Goal: Transaction & Acquisition: Book appointment/travel/reservation

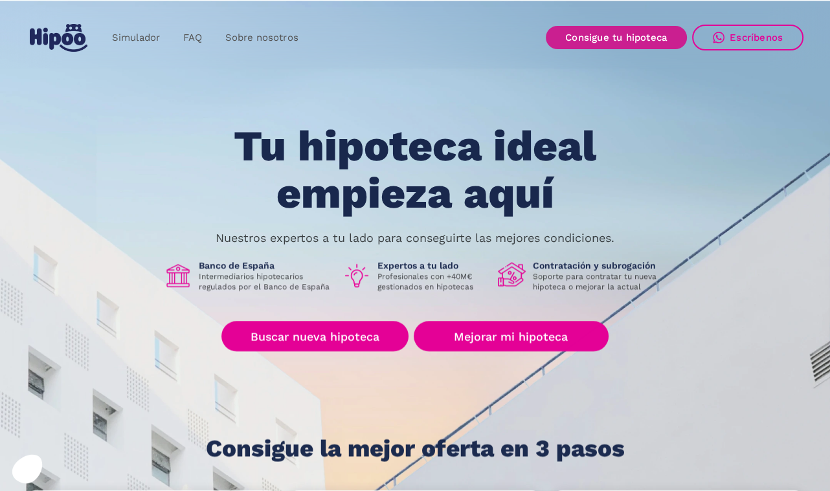
click at [600, 34] on link "Consigue tu hipoteca" at bounding box center [616, 37] width 141 height 23
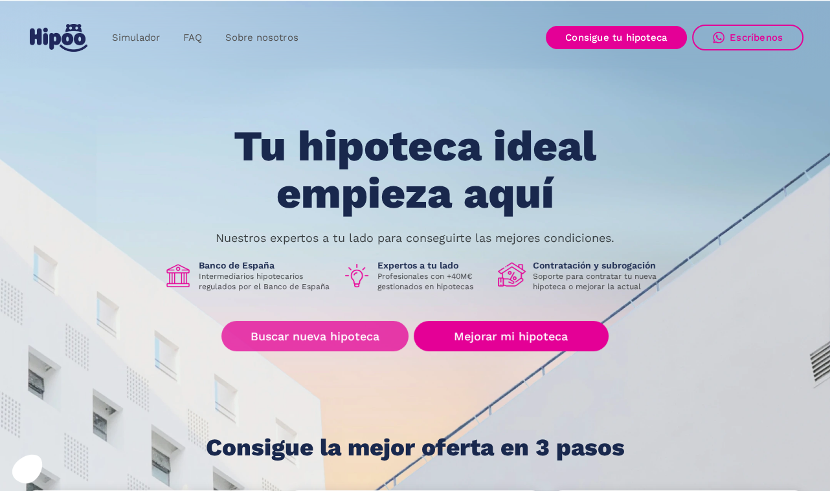
click at [306, 335] on link "Buscar nueva hipoteca" at bounding box center [314, 336] width 187 height 30
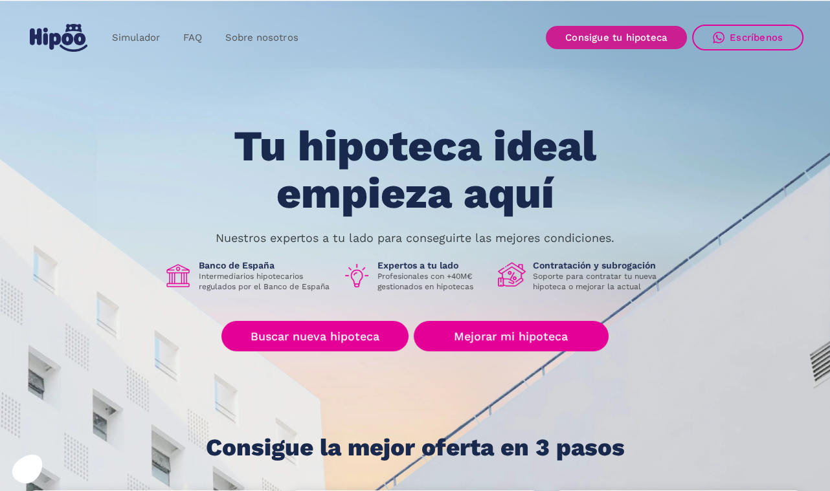
click at [615, 36] on link "Consigue tu hipoteca" at bounding box center [616, 37] width 141 height 23
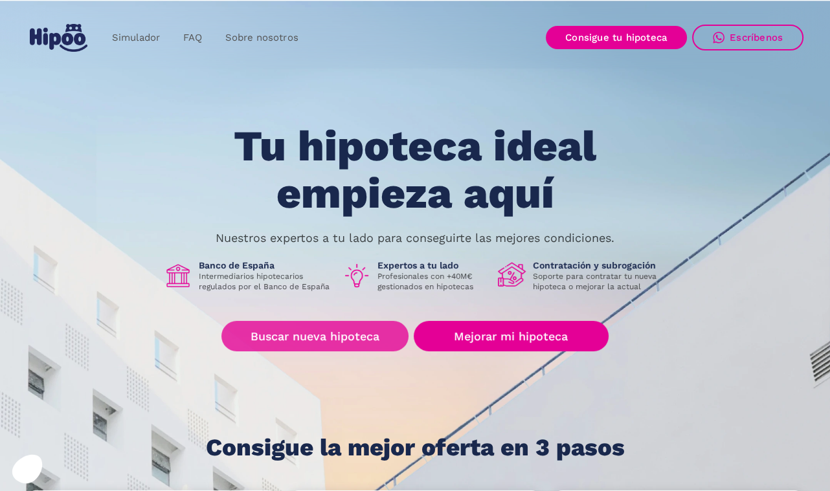
click at [371, 324] on link "Buscar nueva hipoteca" at bounding box center [314, 336] width 187 height 30
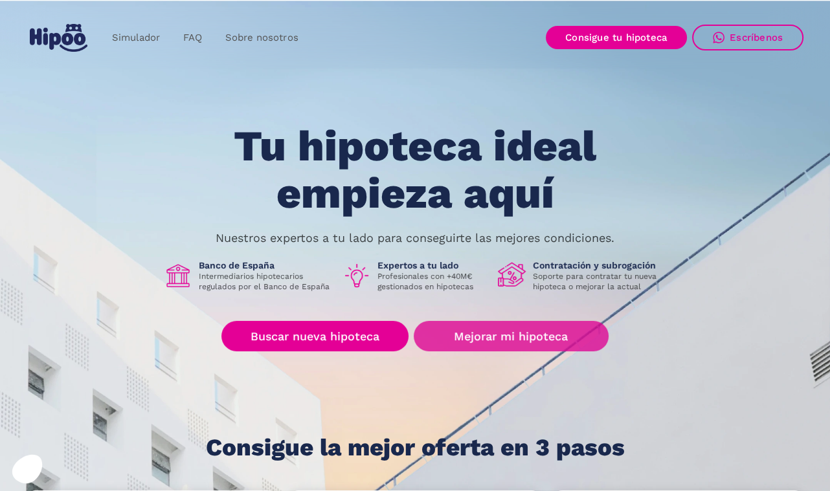
click at [455, 324] on link "Mejorar mi hipoteca" at bounding box center [511, 336] width 195 height 30
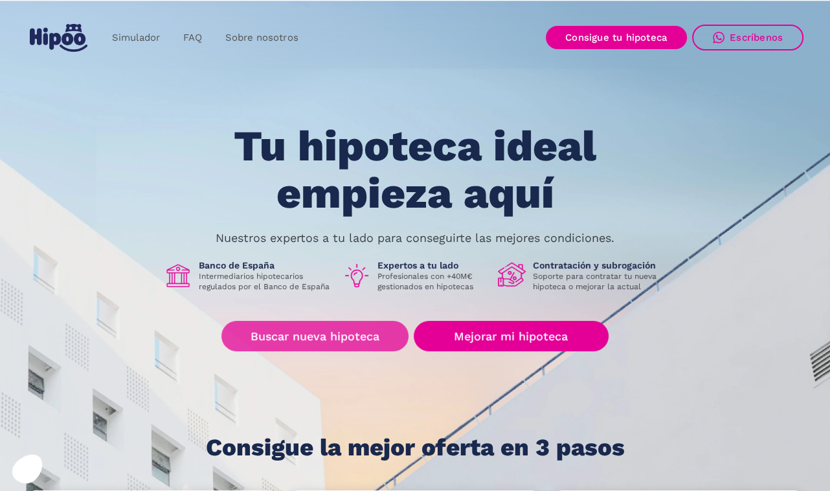
click at [341, 331] on link "Buscar nueva hipoteca" at bounding box center [314, 336] width 187 height 30
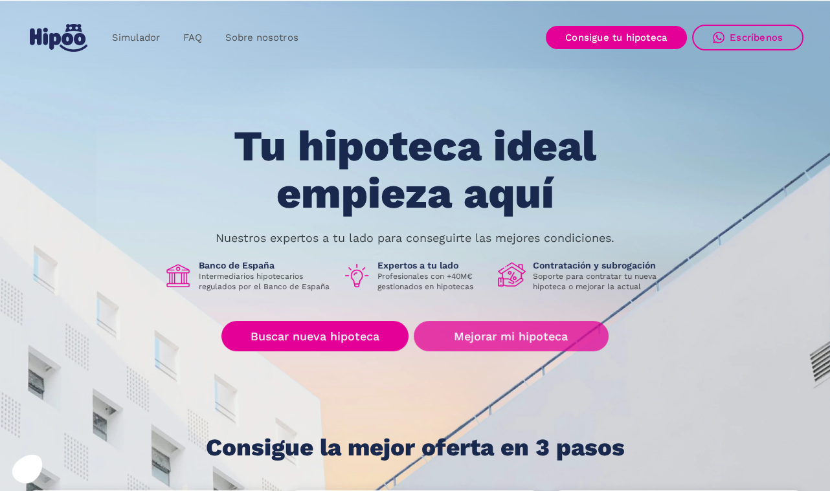
click at [515, 330] on link "Mejorar mi hipoteca" at bounding box center [511, 336] width 195 height 30
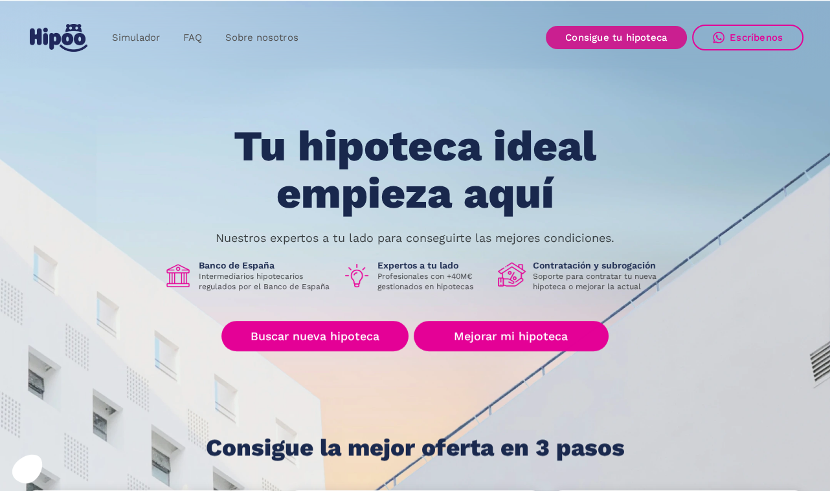
click at [591, 36] on link "Consigue tu hipoteca" at bounding box center [616, 37] width 141 height 23
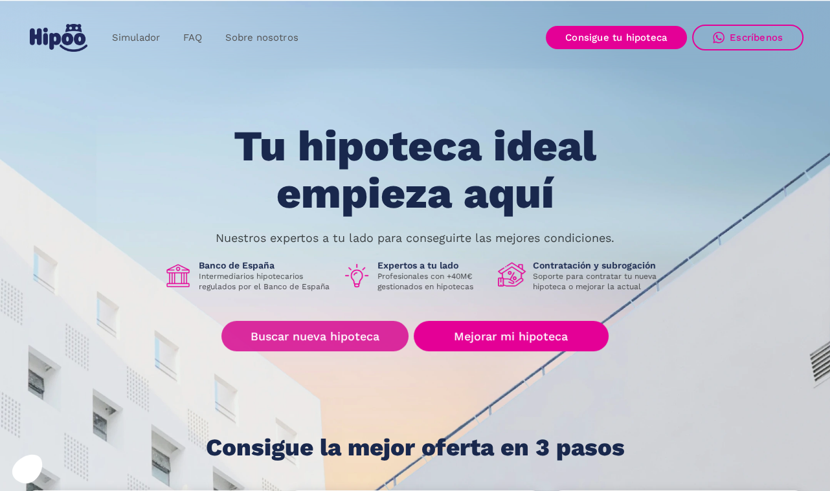
click at [328, 333] on link "Buscar nueva hipoteca" at bounding box center [314, 336] width 187 height 30
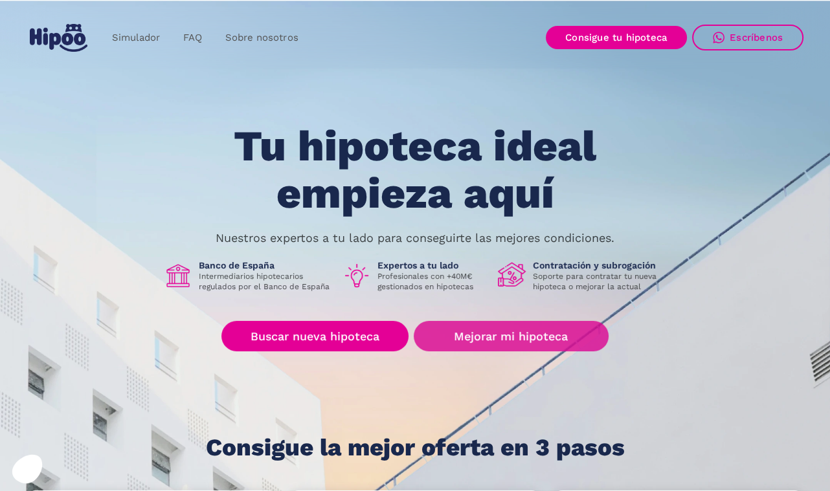
click at [469, 327] on link "Mejorar mi hipoteca" at bounding box center [511, 336] width 195 height 30
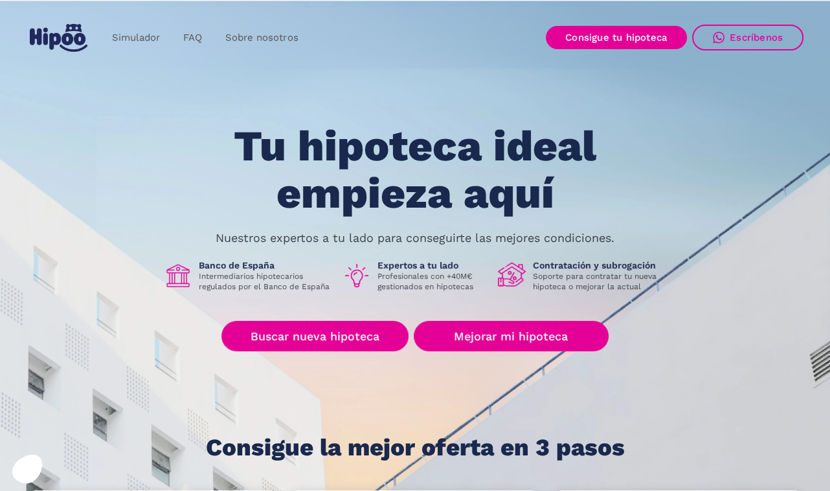
click at [511, 321] on link "Mejorar mi hipoteca" at bounding box center [511, 336] width 195 height 30
click at [616, 34] on link "Consigue tu hipoteca" at bounding box center [616, 37] width 141 height 23
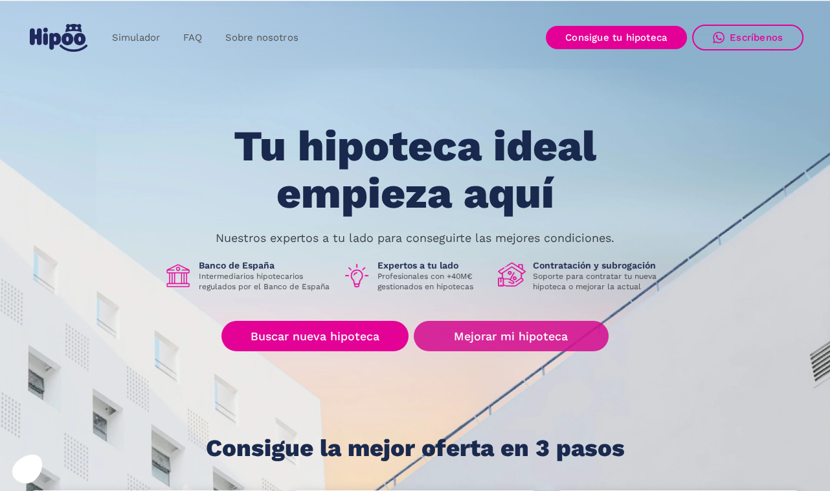
click at [461, 330] on link "Mejorar mi hipoteca" at bounding box center [511, 336] width 195 height 30
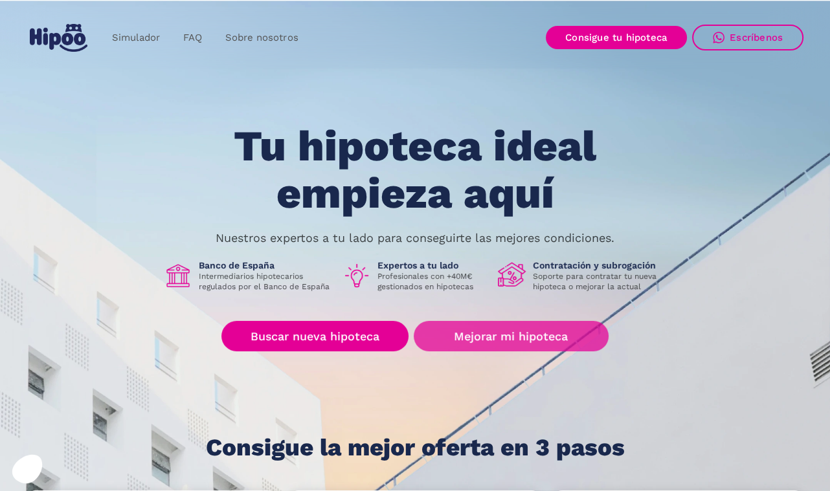
click at [464, 322] on link "Mejorar mi hipoteca" at bounding box center [511, 336] width 195 height 30
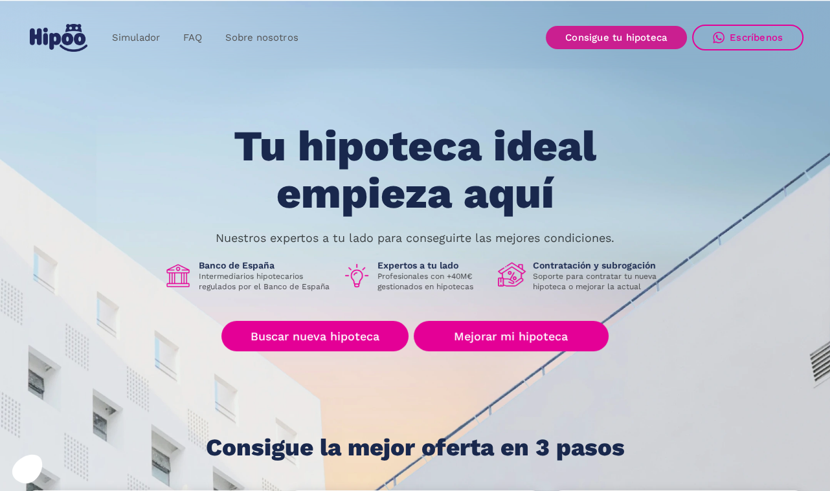
click at [598, 31] on link "Consigue tu hipoteca" at bounding box center [616, 37] width 141 height 23
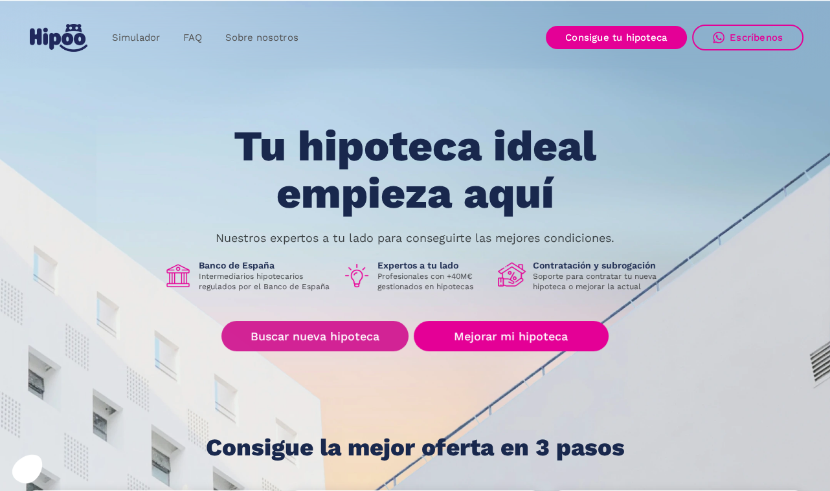
click at [335, 339] on link "Buscar nueva hipoteca" at bounding box center [314, 336] width 187 height 30
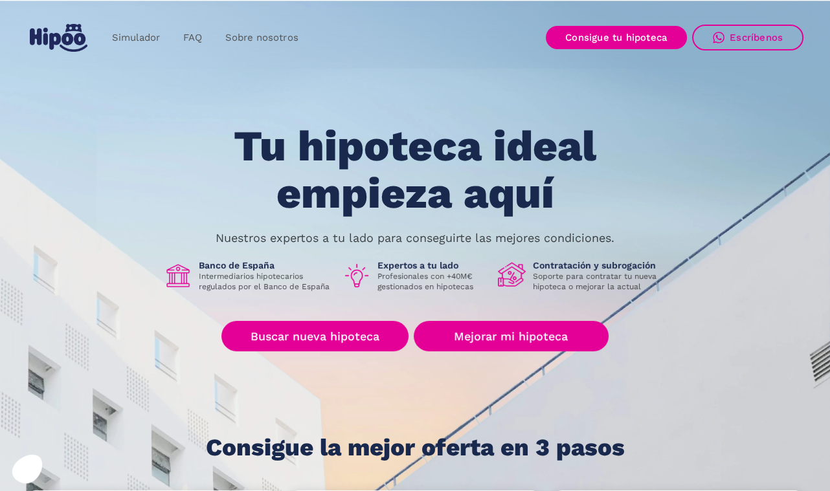
click at [475, 317] on div "Tu hipoteca ideal empieza aquí Nuestros expertos a tu lado para conseguirte las…" at bounding box center [415, 292] width 777 height 338
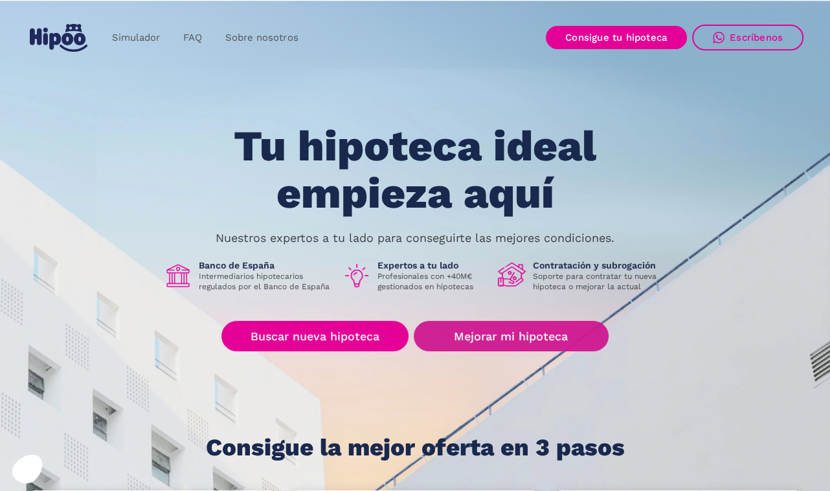
click at [475, 333] on link "Mejorar mi hipoteca" at bounding box center [511, 336] width 195 height 30
